Goal: Check status: Check status

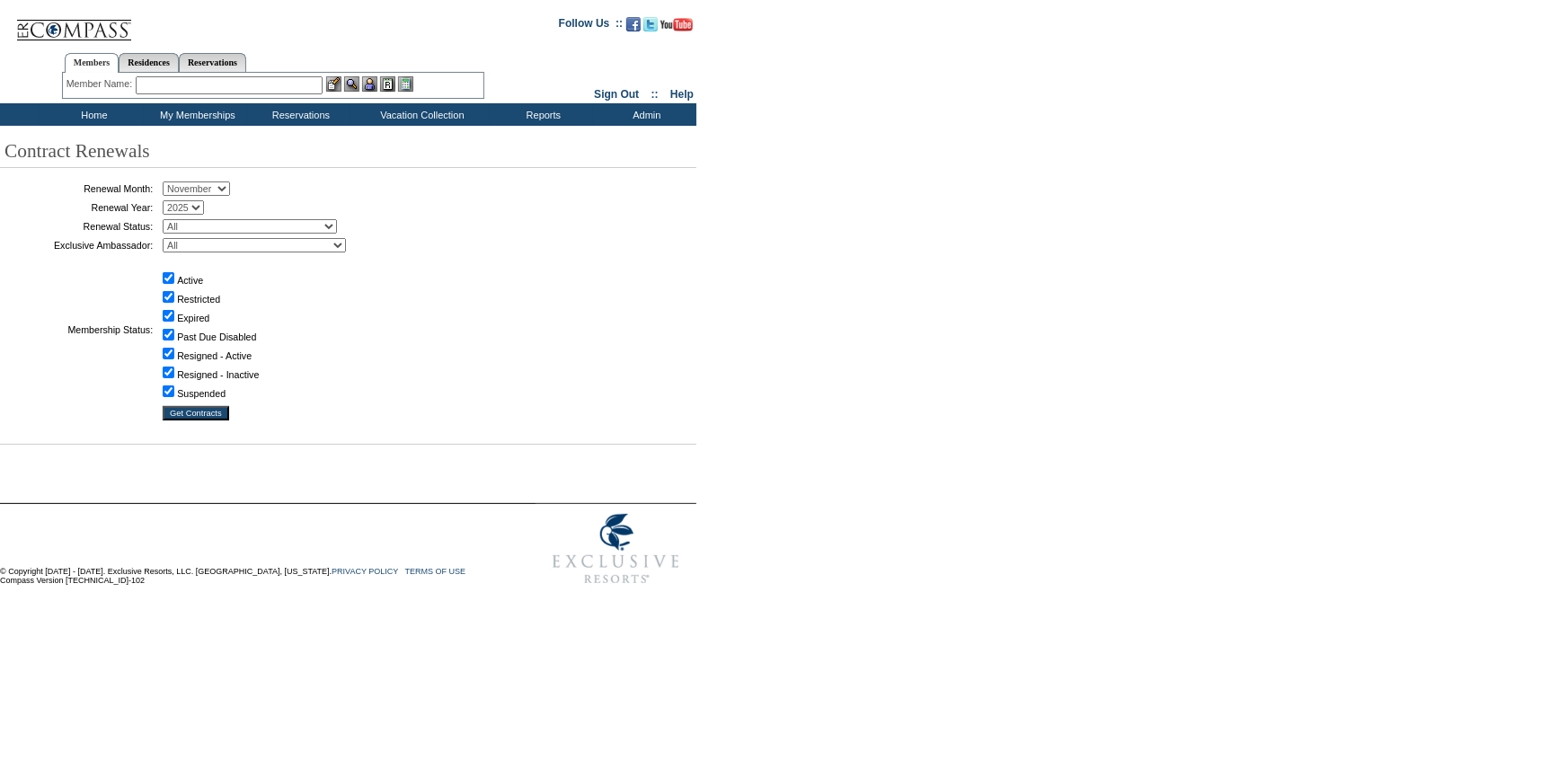
click at [179, 192] on select "January February March April May June July August September October November De…" at bounding box center [196, 189] width 67 height 15
select select "9"
click at [169, 182] on select "January February March April May June July August September October November De…" at bounding box center [196, 189] width 67 height 15
click at [211, 244] on select "All Abell, C. Accounting (MSM), T. Admin, I. Administrator, M. Ambriz, A. Arnas…" at bounding box center [254, 245] width 183 height 15
select select "60936"
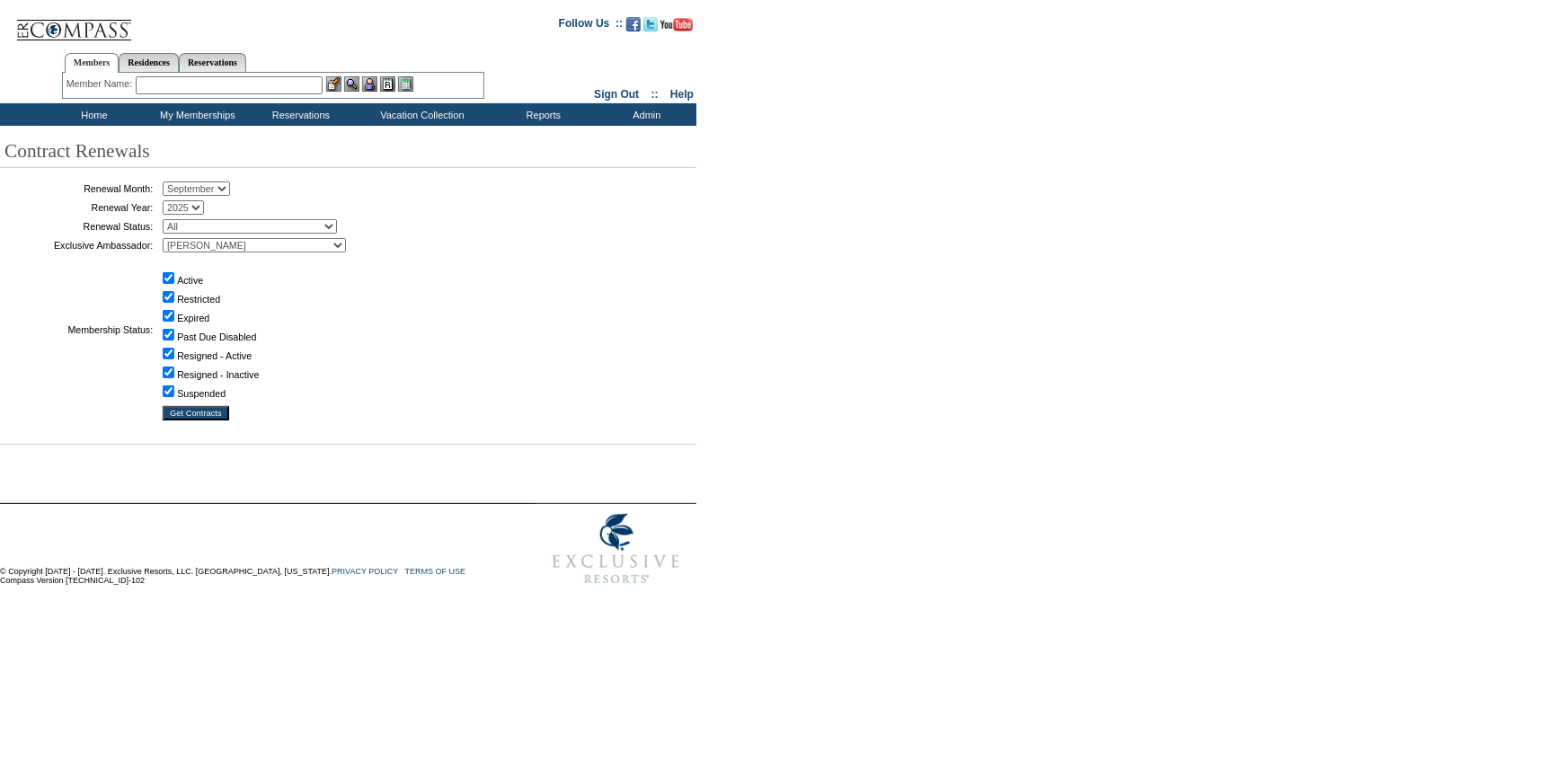
click at [169, 238] on select "All Abell, C. Accounting (MSM), T. Admin, I. Administrator, M. Ambriz, A. Arnas…" at bounding box center [254, 245] width 183 height 15
click at [212, 412] on input "Get Contracts" at bounding box center [195, 413] width 66 height 15
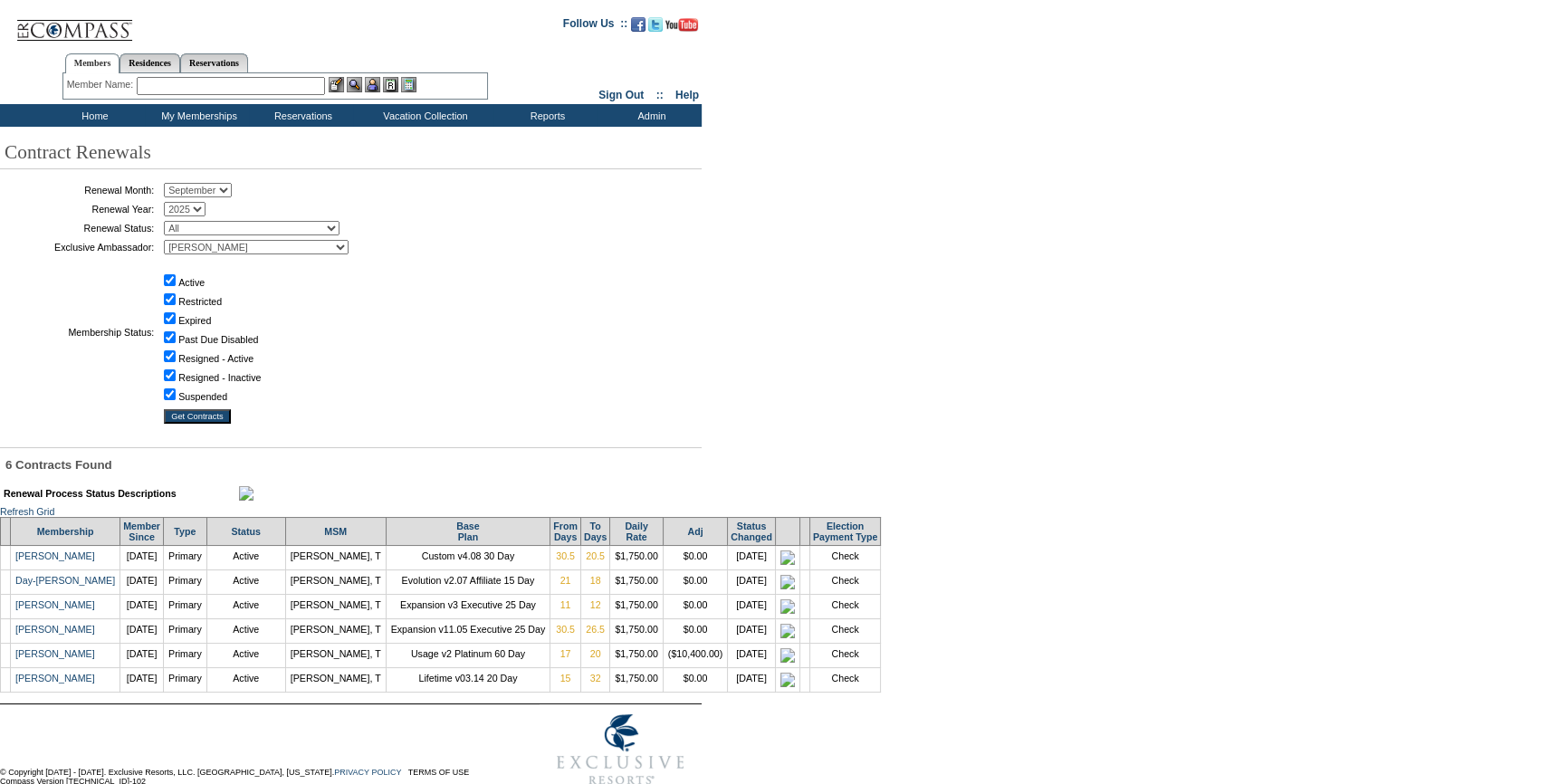
click at [220, 193] on select "January February March April May June July August September October November De…" at bounding box center [198, 190] width 68 height 15
select select "10"
click at [170, 184] on select "January February March April May June July August September October November De…" at bounding box center [198, 190] width 68 height 15
click at [190, 415] on input "Get Contracts" at bounding box center [197, 416] width 67 height 15
